Goal: Find specific page/section

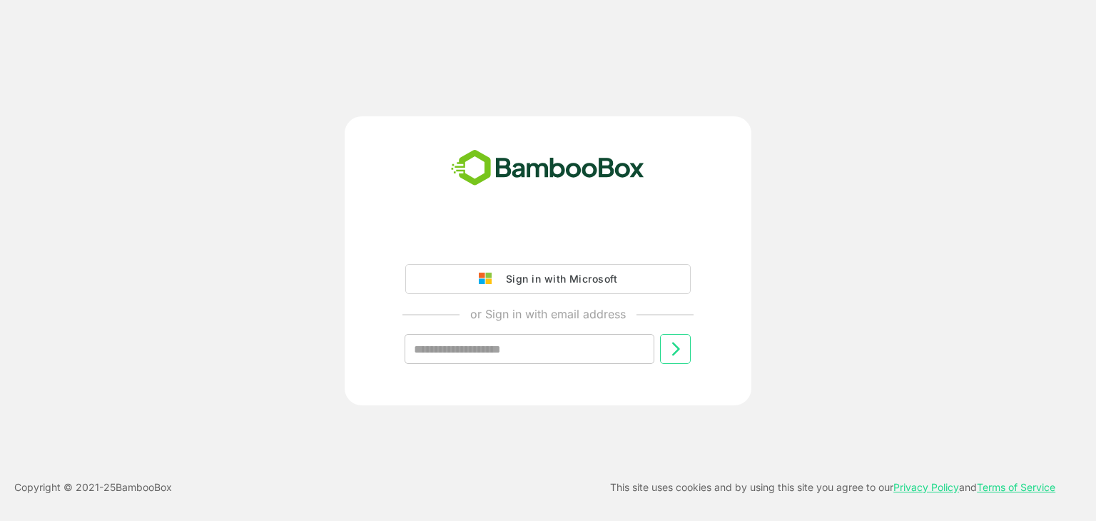
click at [683, 345] on icon at bounding box center [675, 348] width 17 height 17
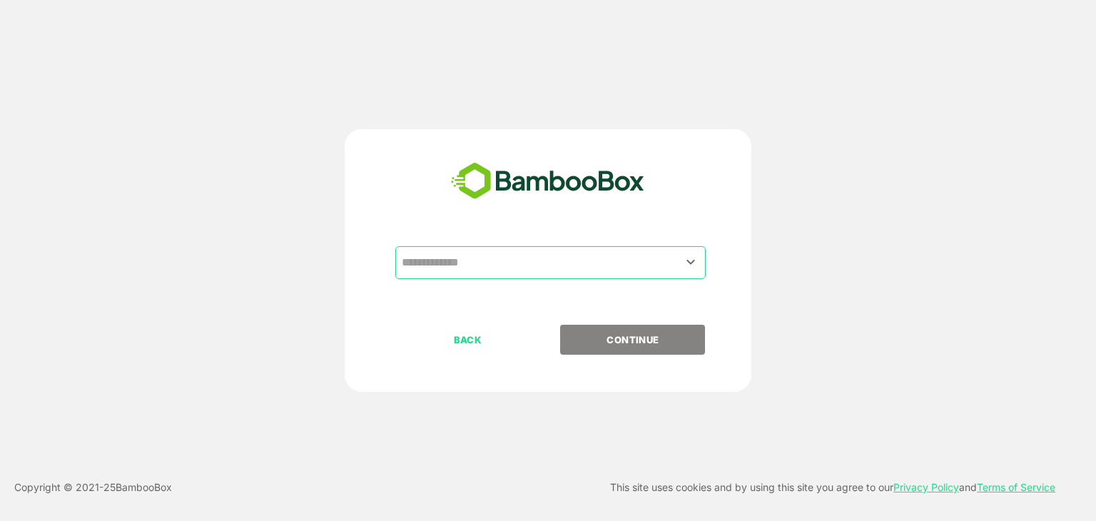
click at [570, 266] on input "text" at bounding box center [550, 262] width 305 height 27
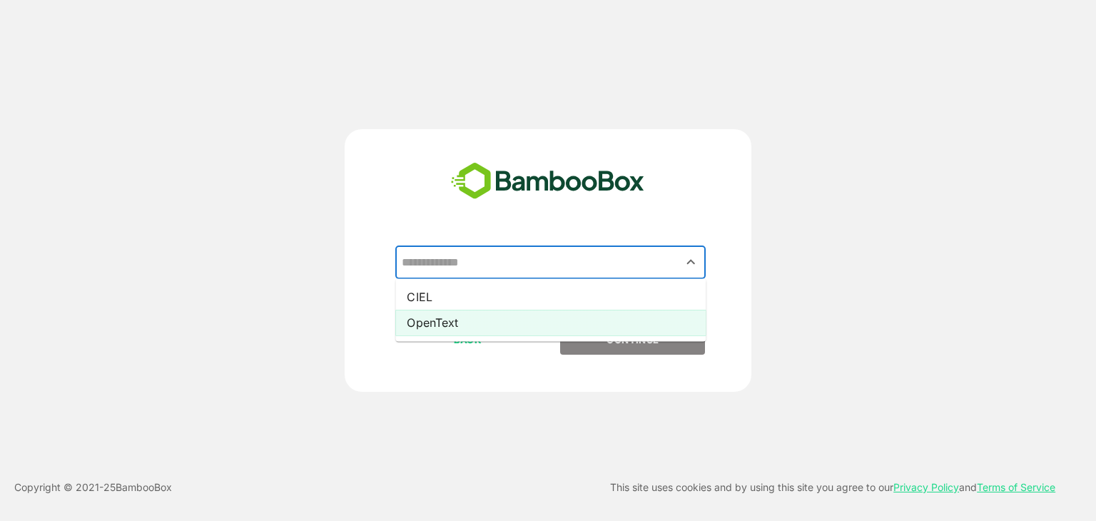
click at [571, 319] on li "OpenText" at bounding box center [550, 323] width 311 height 26
type input "********"
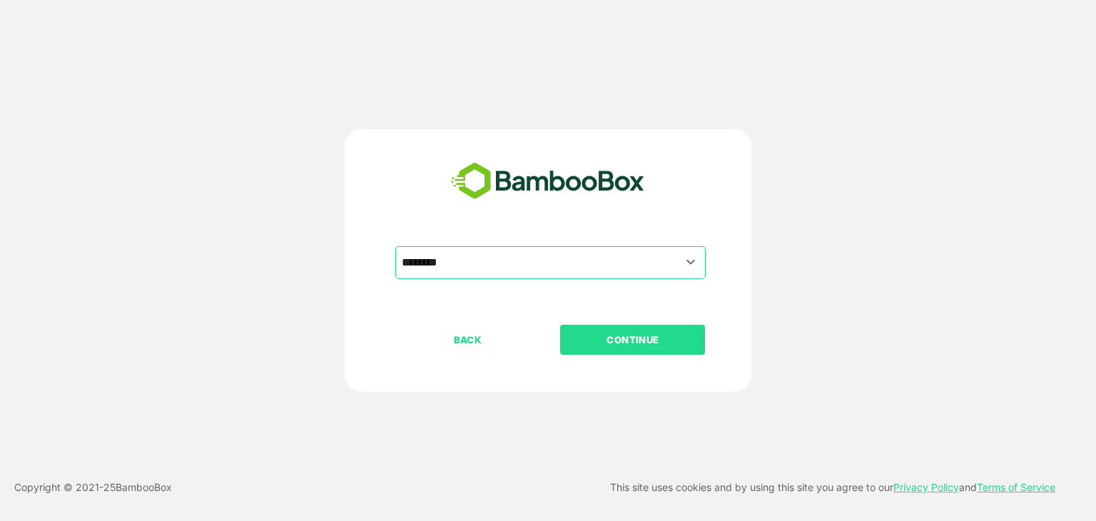
click at [591, 335] on p "CONTINUE" at bounding box center [633, 340] width 143 height 16
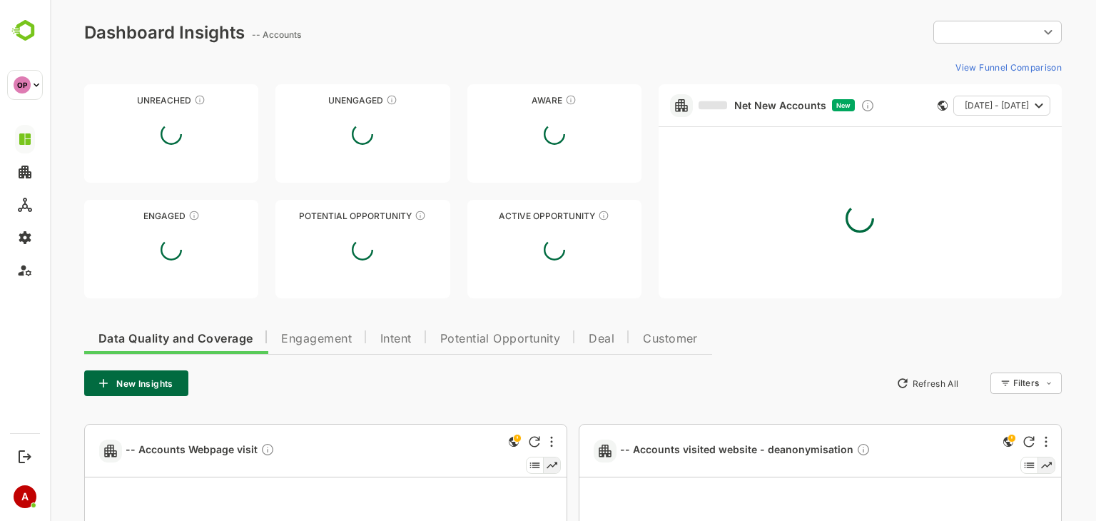
type input "**********"
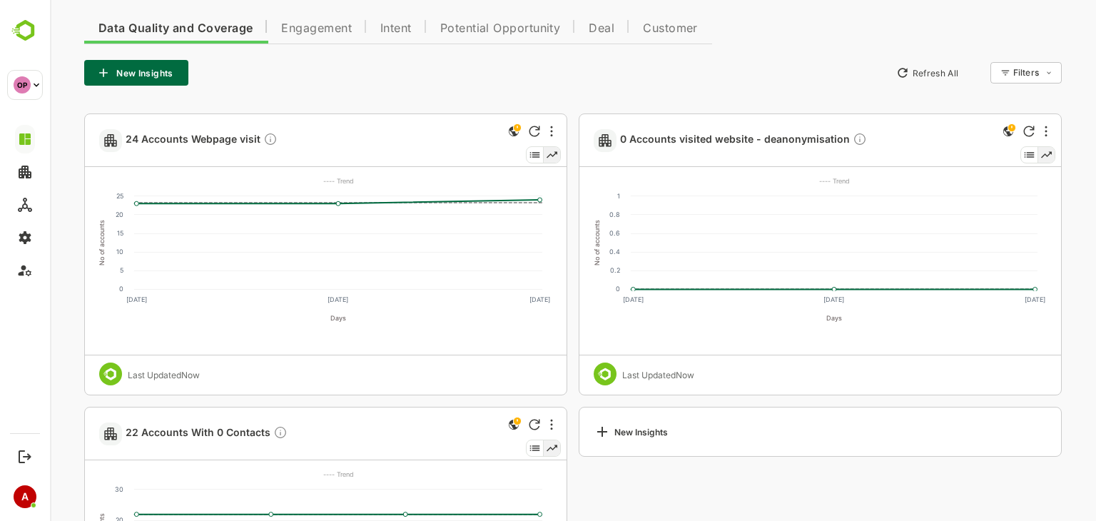
scroll to position [311, 0]
click at [161, 138] on span "24 Accounts Webpage visit" at bounding box center [202, 139] width 152 height 16
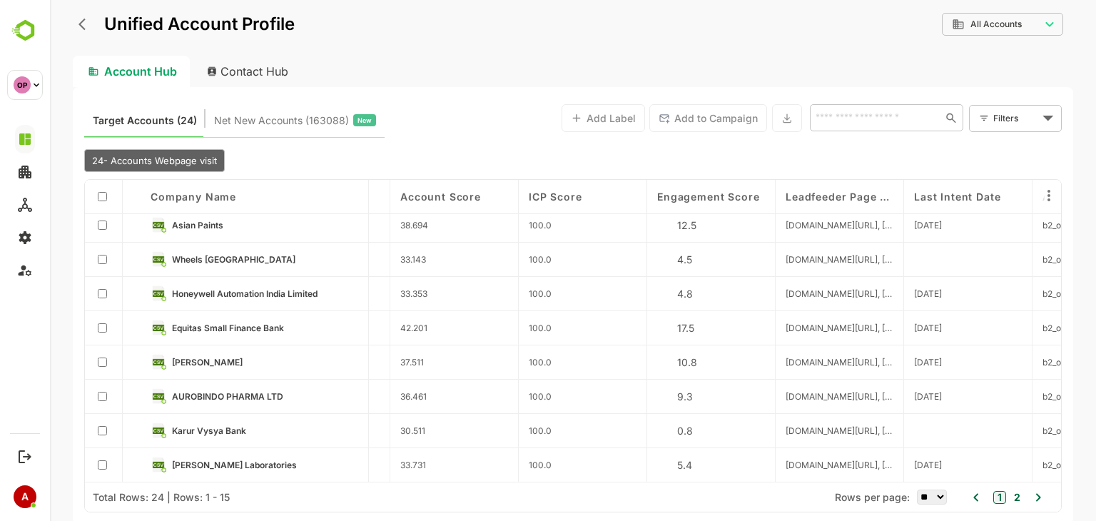
scroll to position [0, 1135]
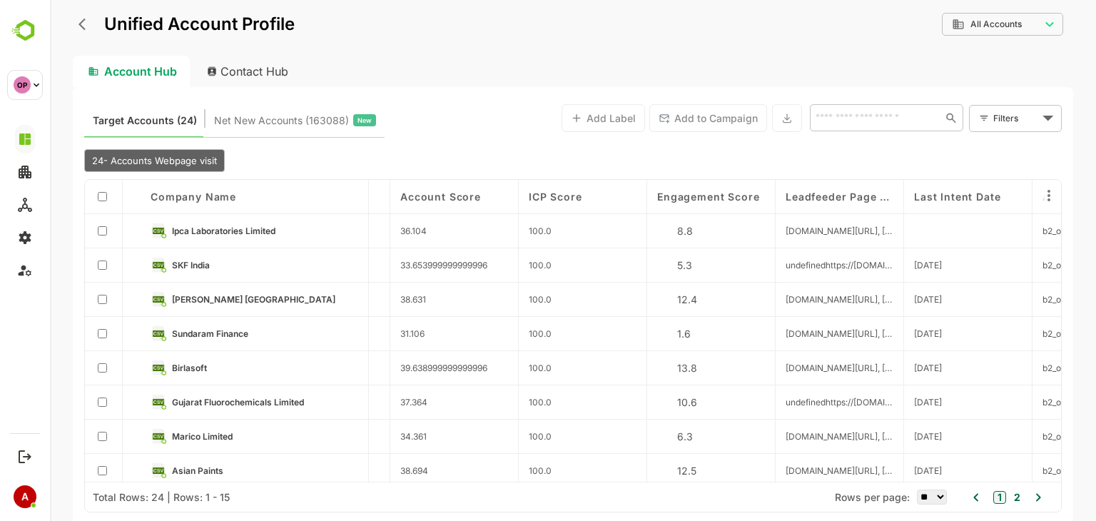
click at [79, 23] on icon "back" at bounding box center [86, 24] width 14 height 14
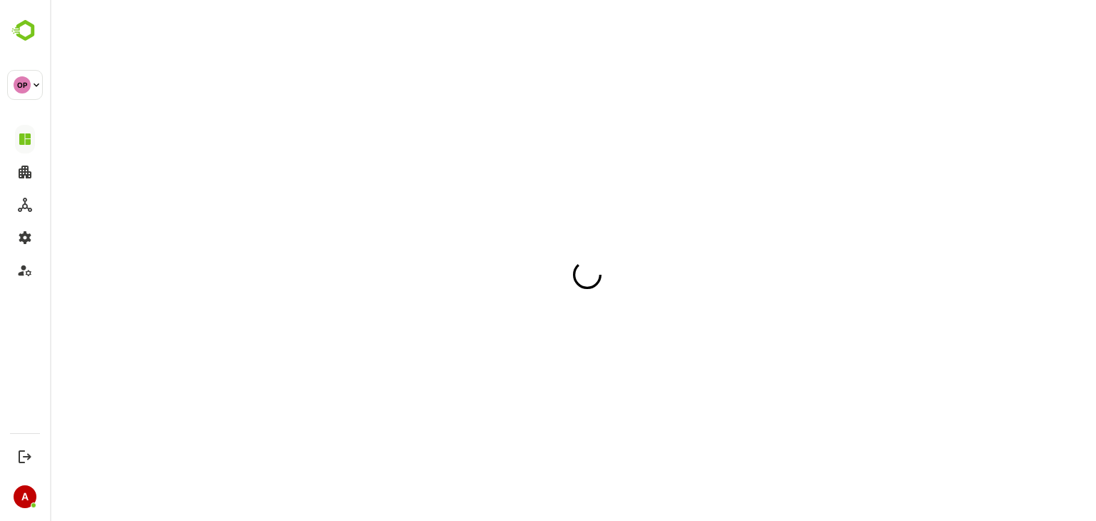
scroll to position [0, 0]
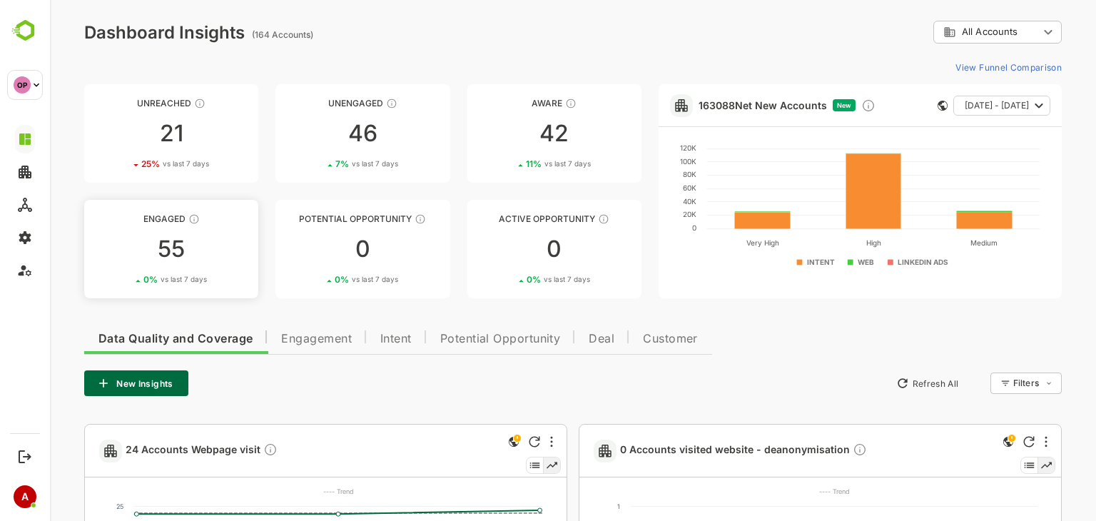
click at [169, 246] on div "55" at bounding box center [171, 249] width 174 height 23
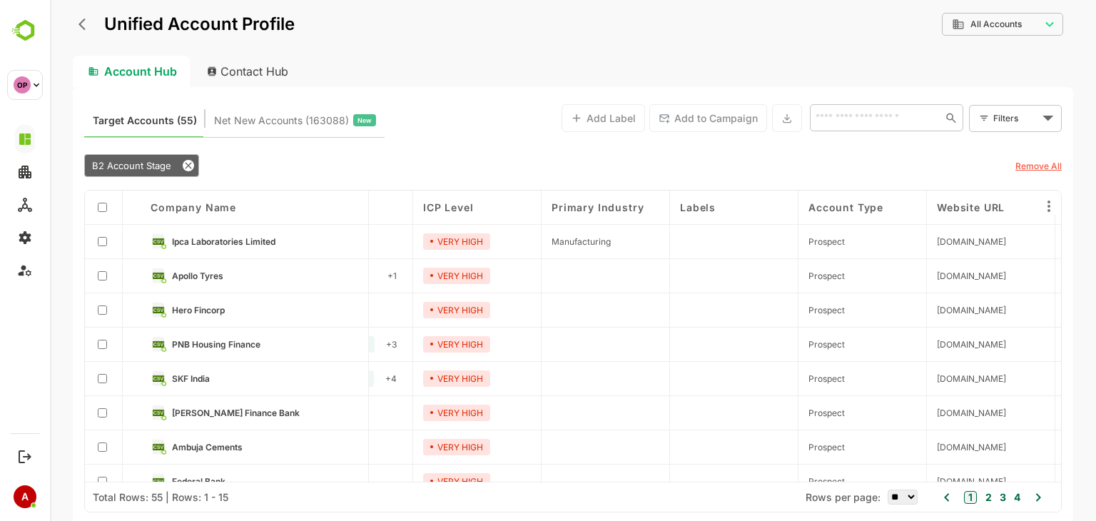
scroll to position [0, 433]
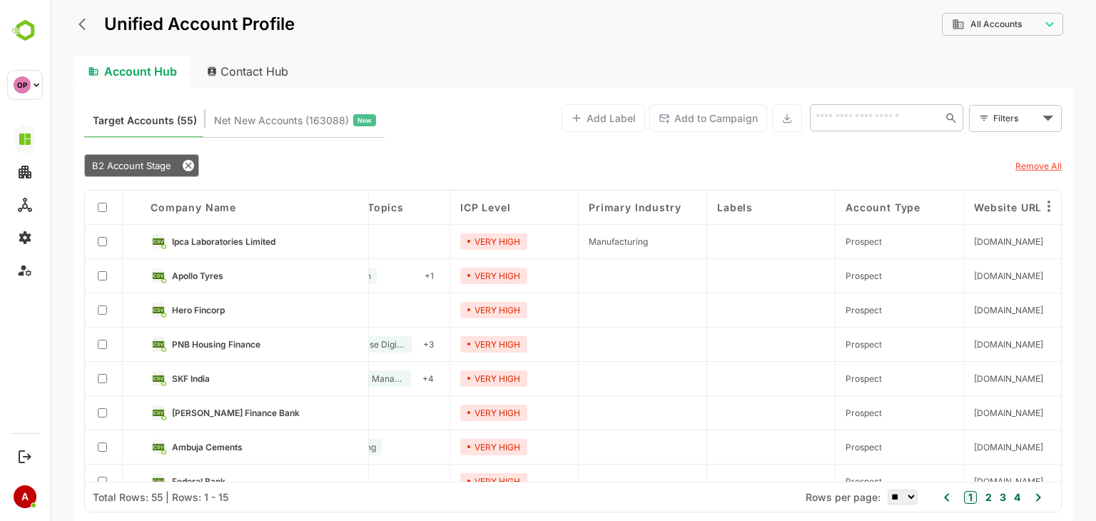
click at [86, 26] on icon "back" at bounding box center [86, 24] width 14 height 14
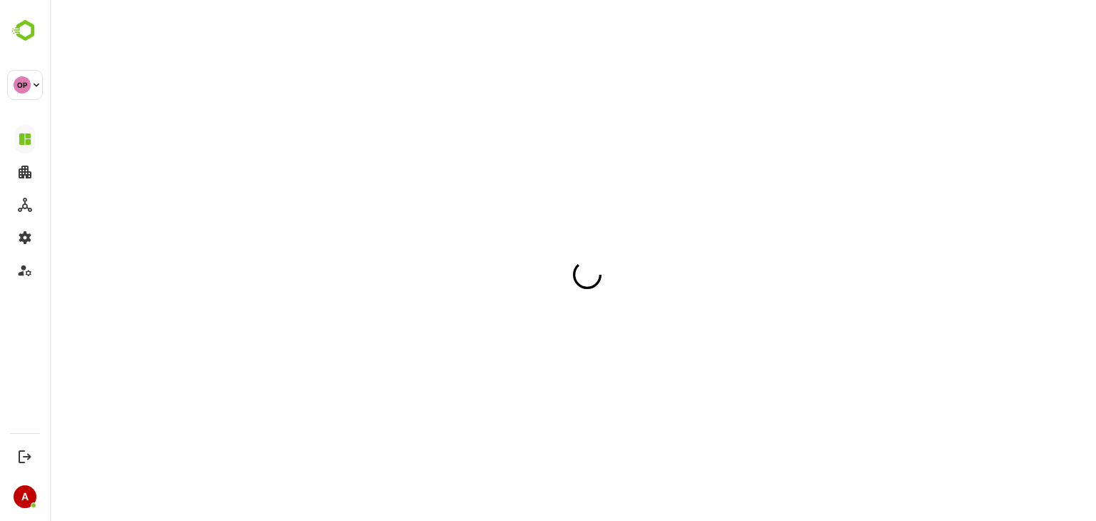
scroll to position [0, 0]
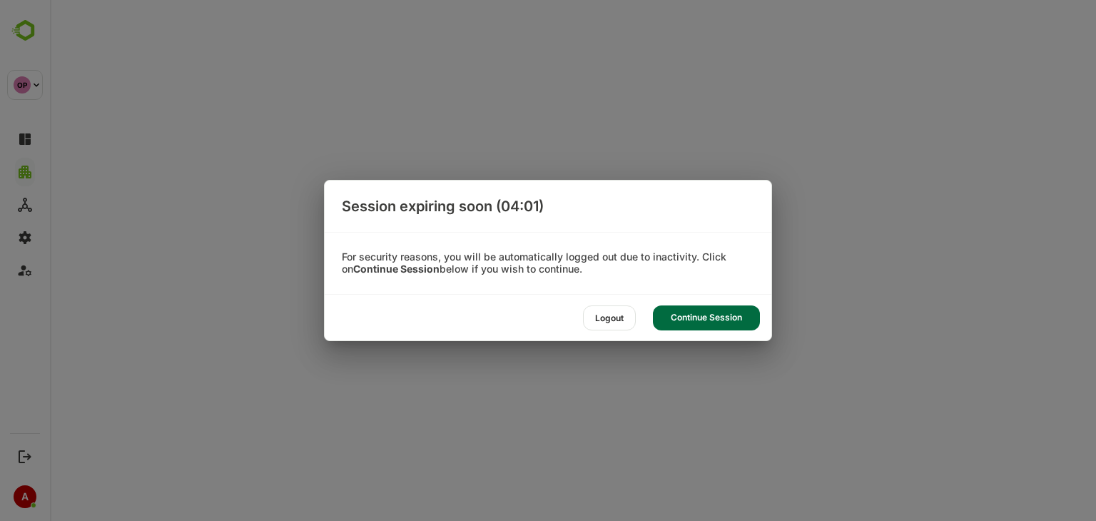
select select "**"
